Goal: Check status: Check status

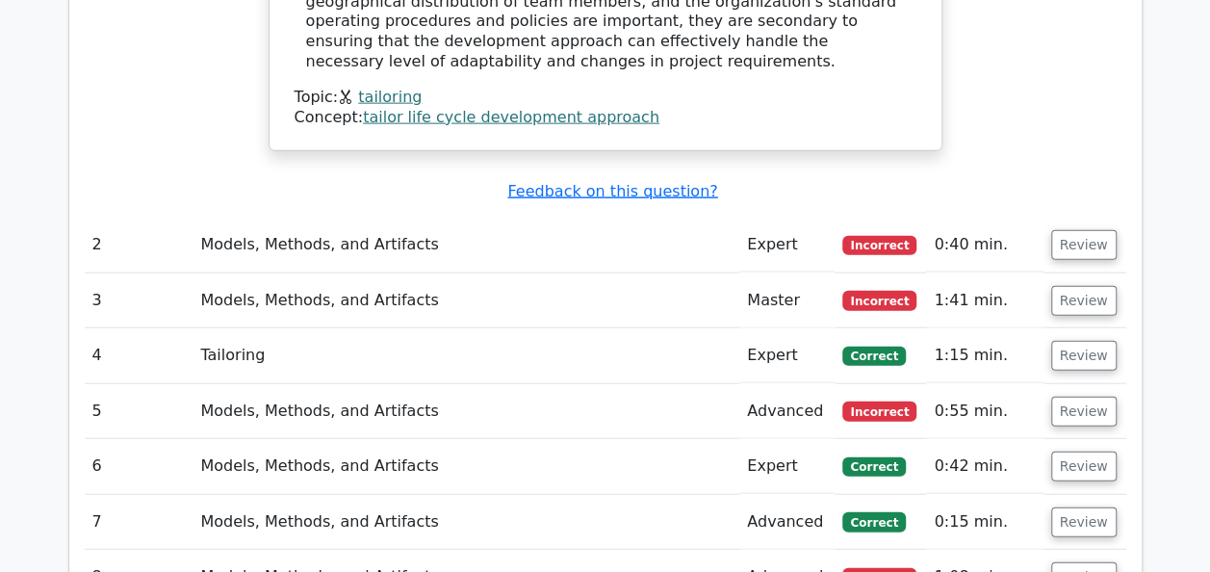
scroll to position [2156, 0]
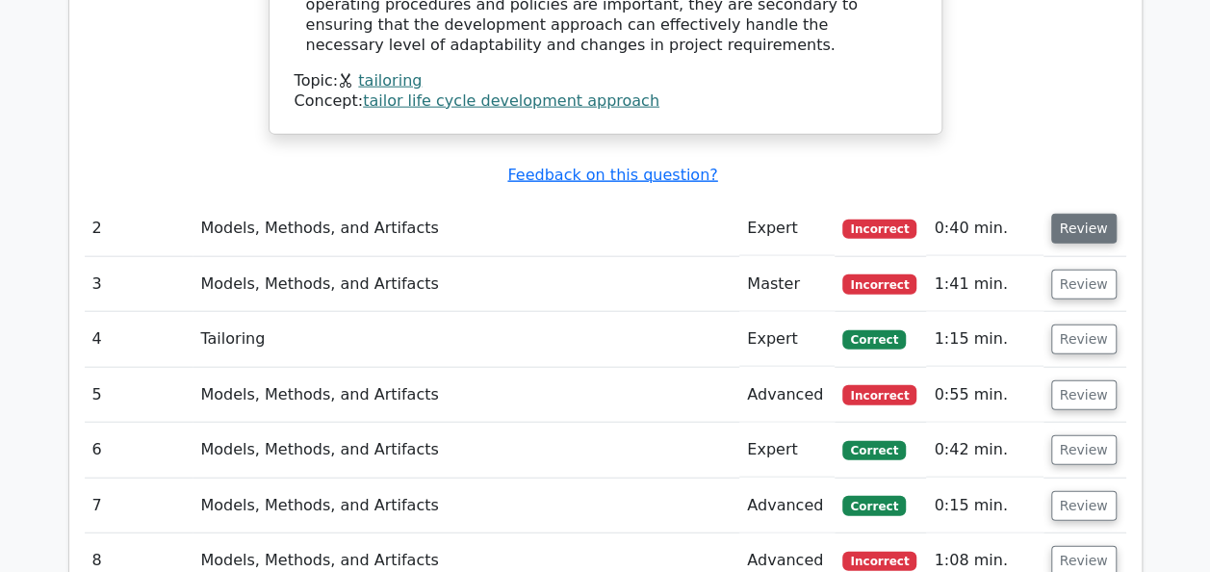
click at [1072, 214] on button "Review" at bounding box center [1083, 229] width 65 height 30
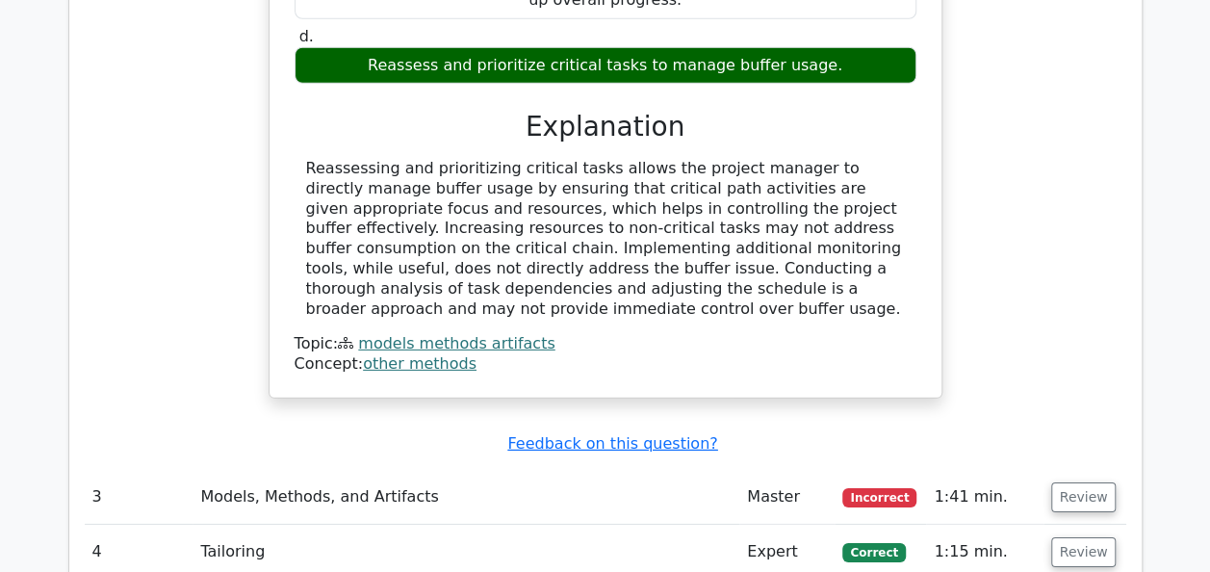
scroll to position [2810, 0]
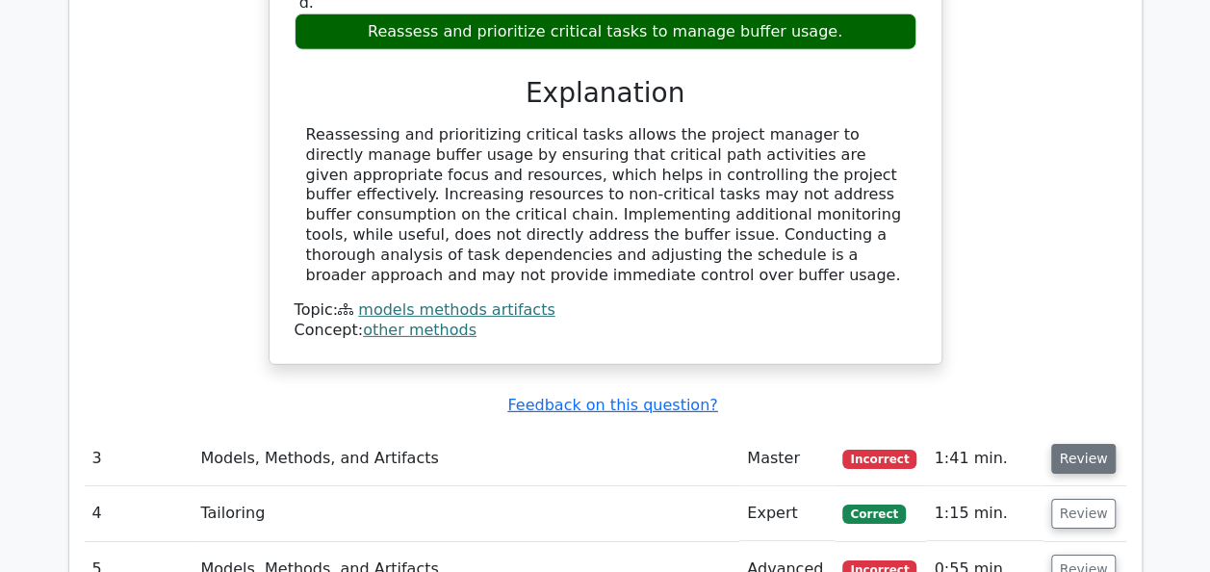
click at [1069, 444] on button "Review" at bounding box center [1083, 459] width 65 height 30
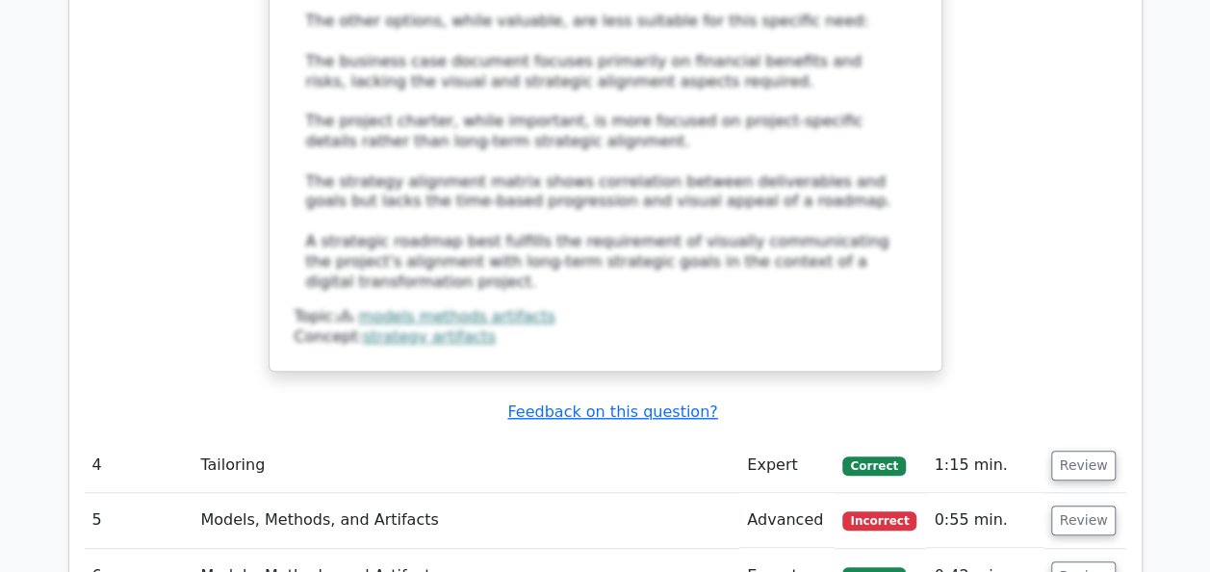
scroll to position [4235, 0]
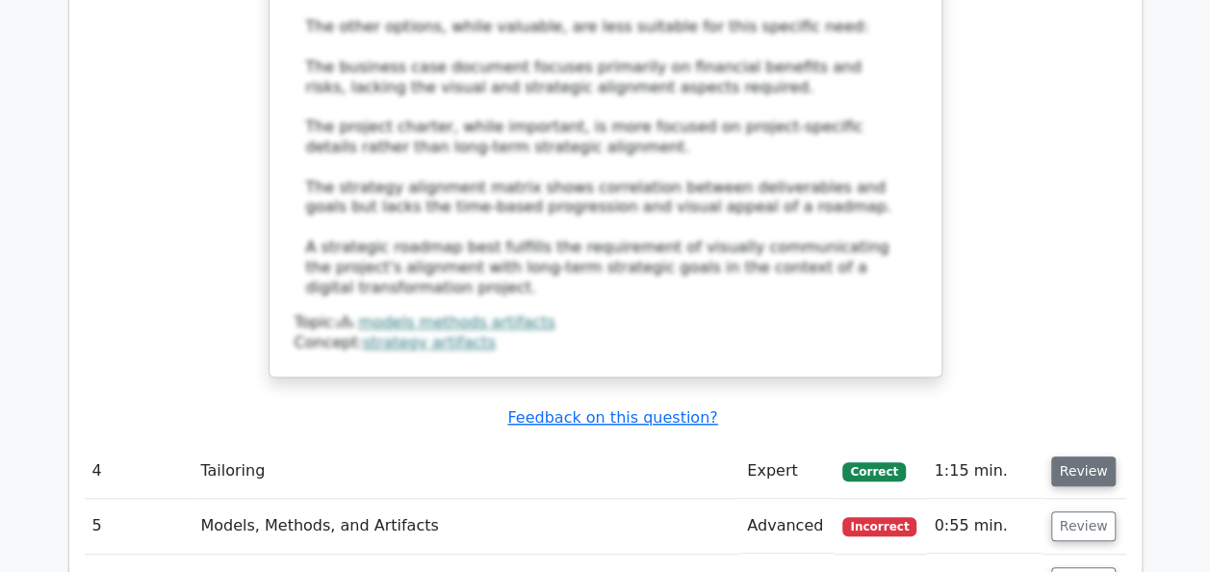
click at [1081, 456] on button "Review" at bounding box center [1083, 471] width 65 height 30
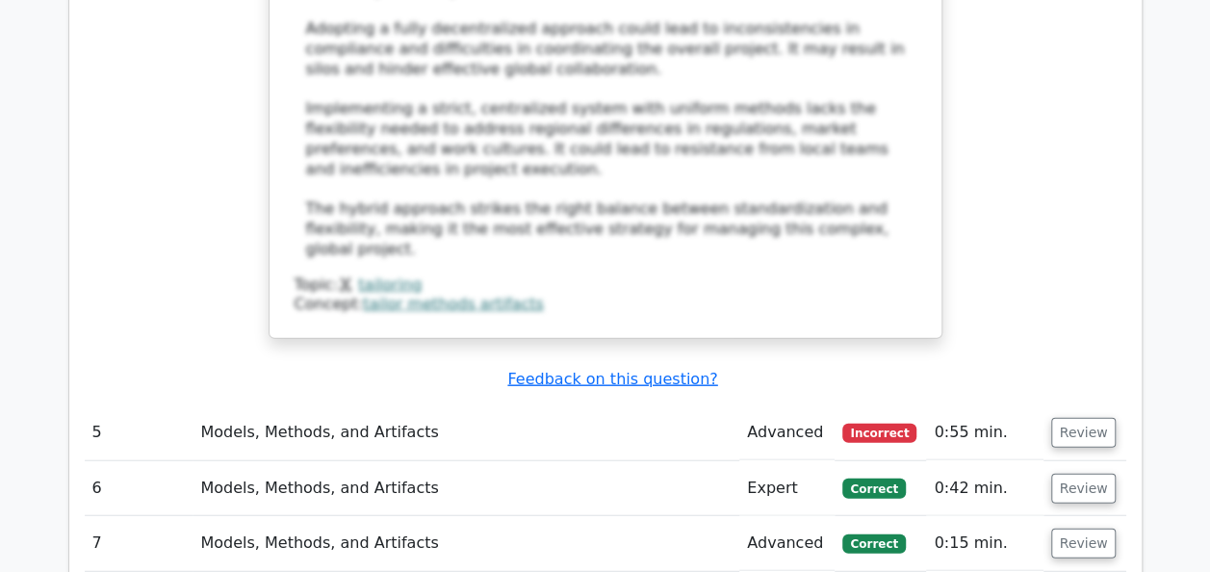
scroll to position [5774, 0]
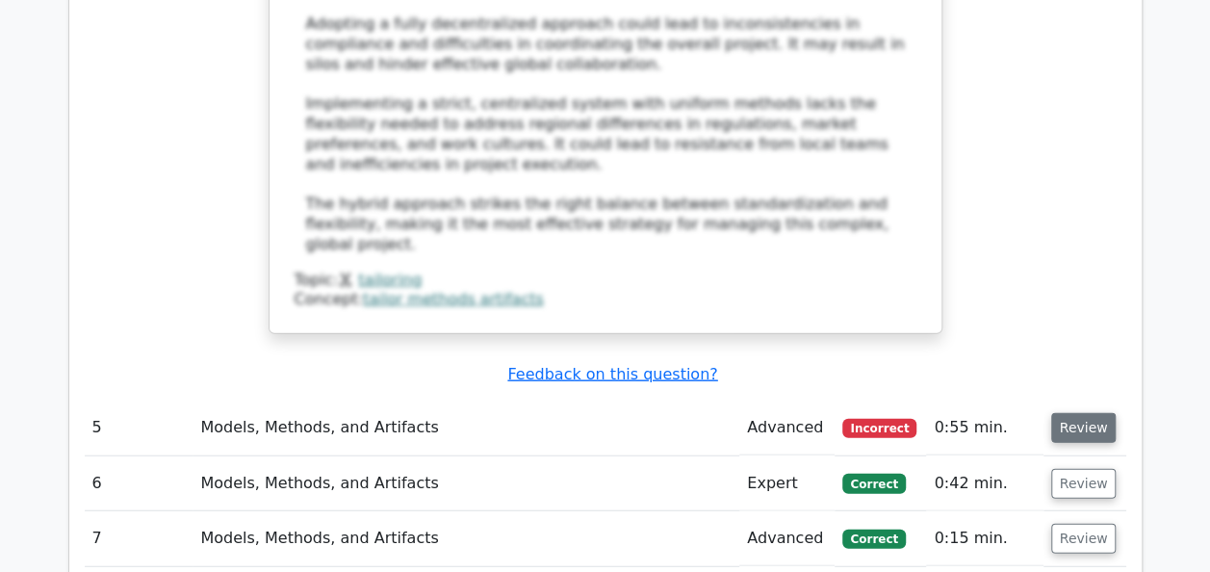
click at [1059, 413] on button "Review" at bounding box center [1083, 428] width 65 height 30
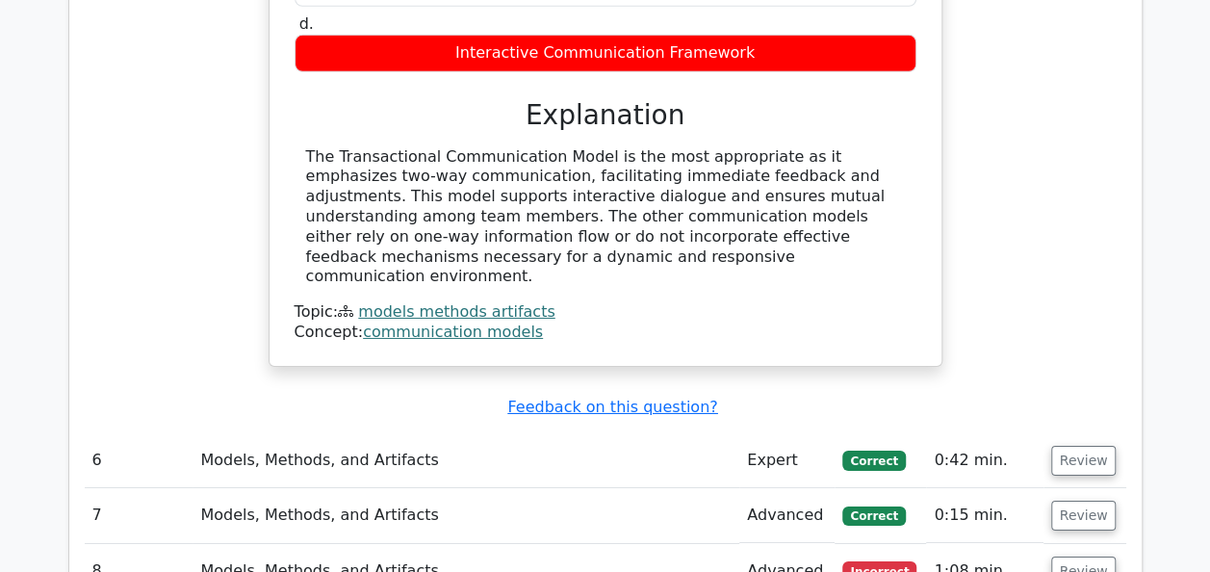
scroll to position [6698, 0]
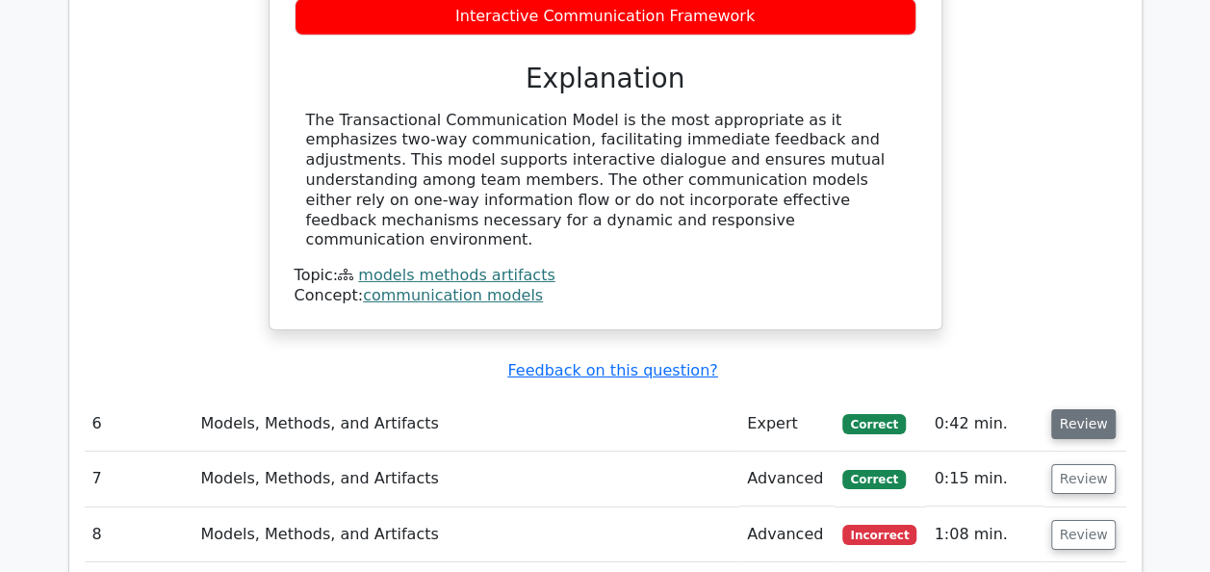
click at [1089, 409] on button "Review" at bounding box center [1083, 424] width 65 height 30
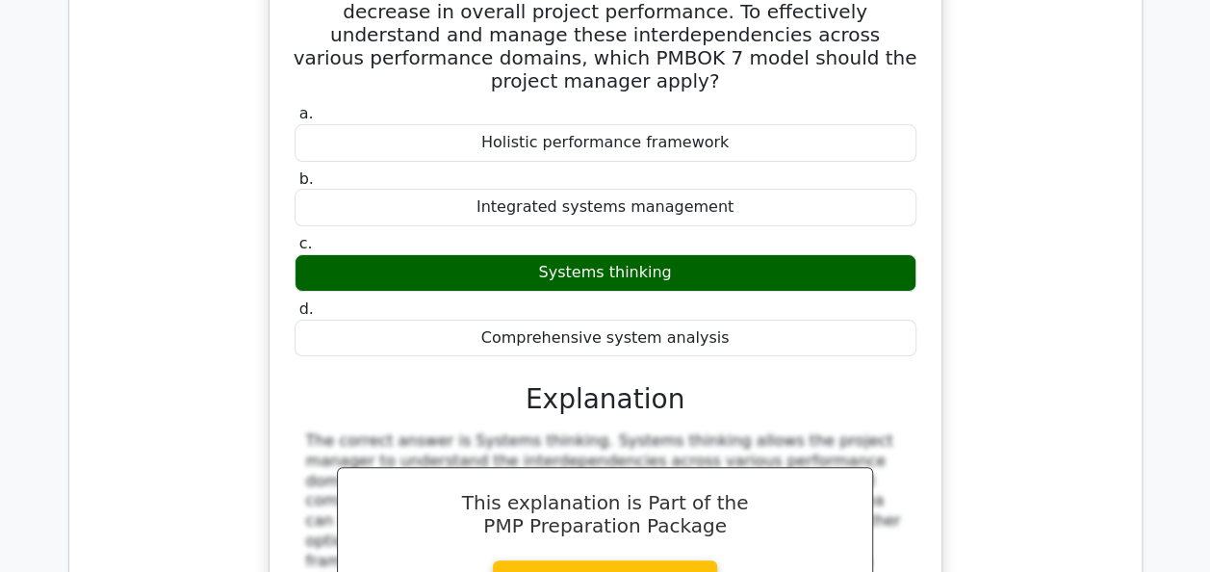
scroll to position [7314, 0]
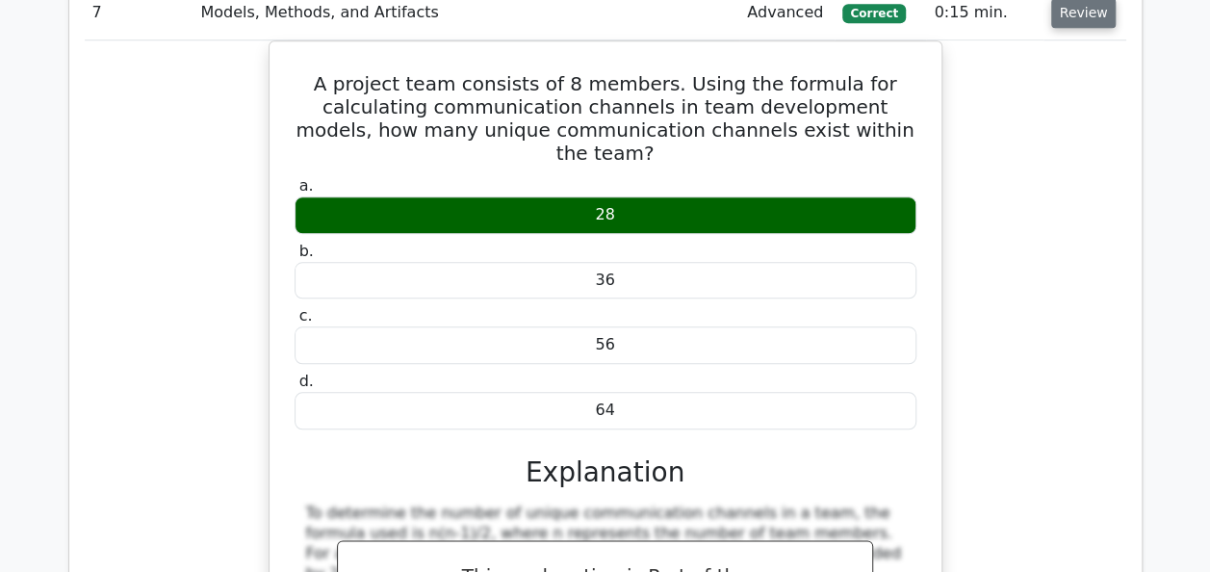
scroll to position [8161, 0]
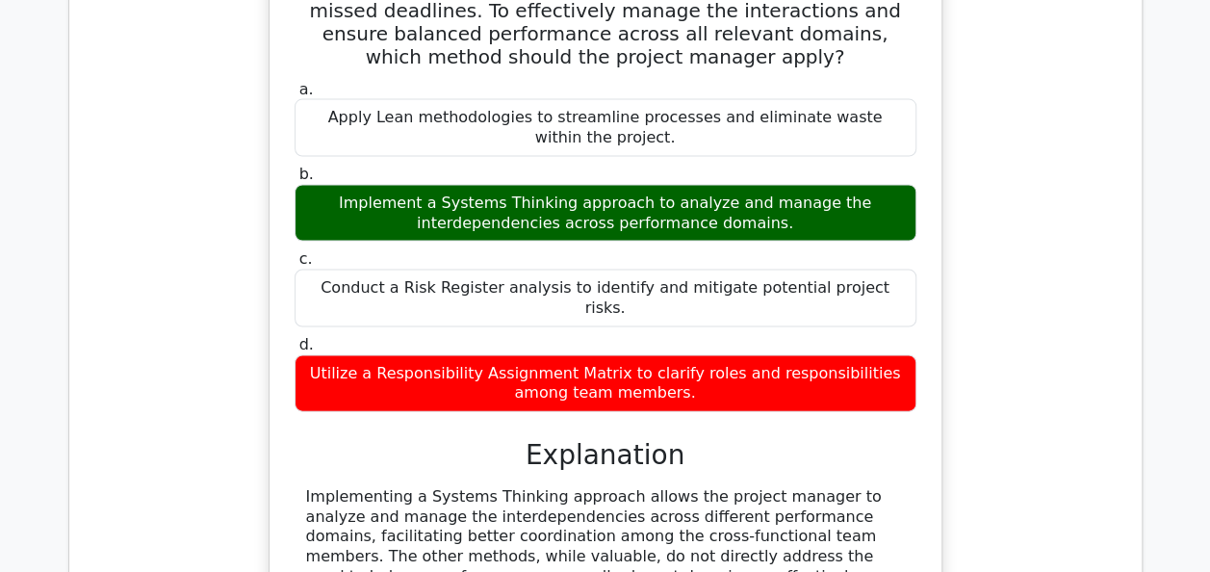
scroll to position [9162, 0]
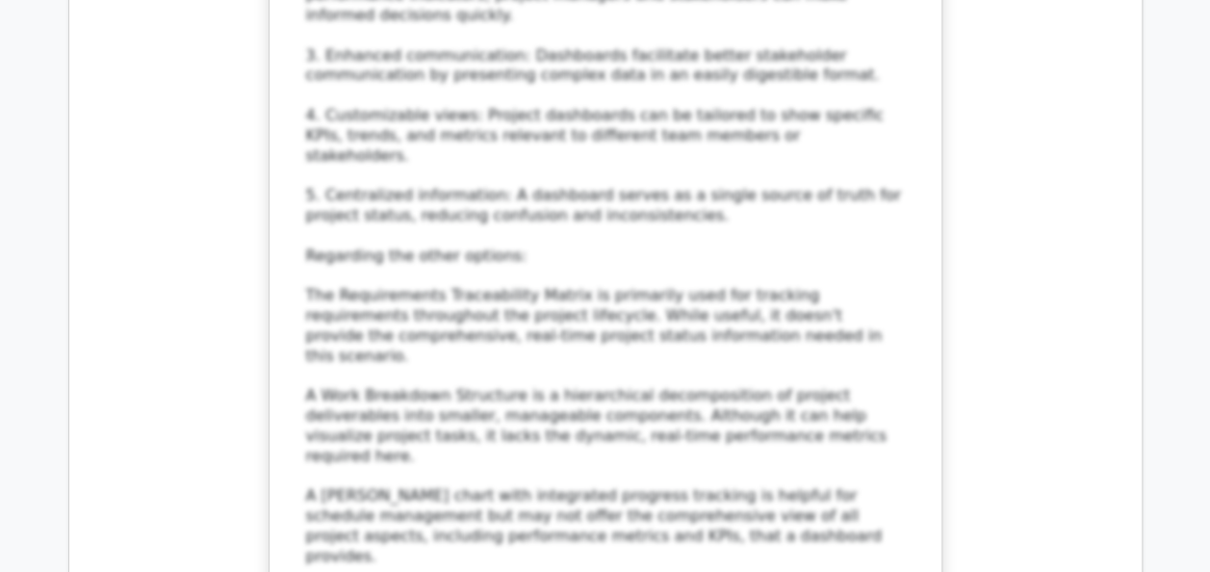
scroll to position [10910, 0]
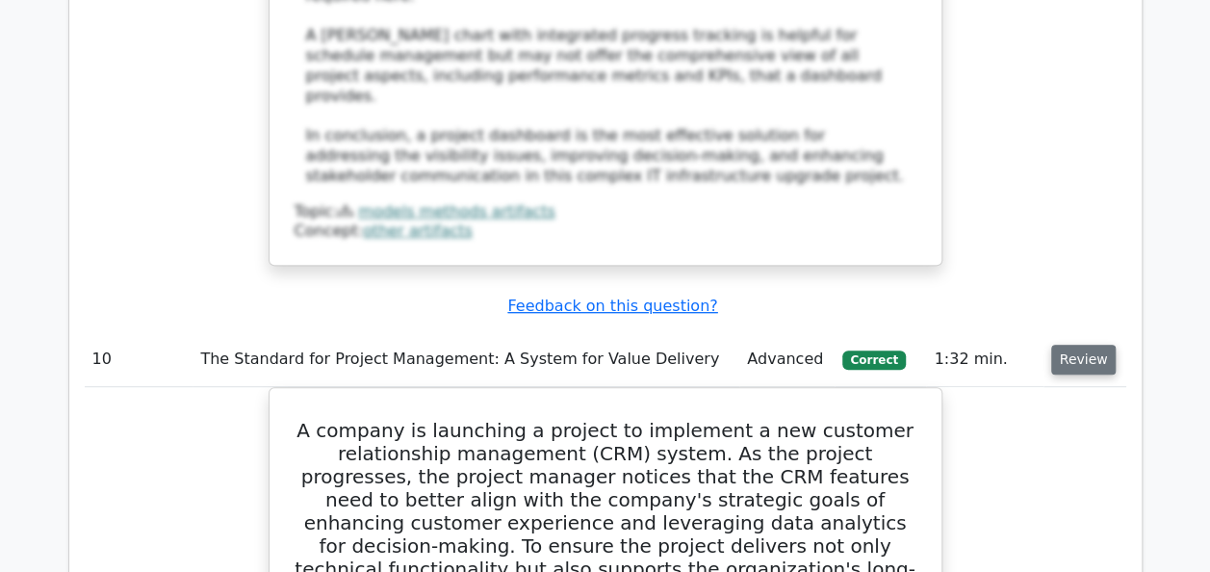
scroll to position [11179, 0]
